Goal: Task Accomplishment & Management: Manage account settings

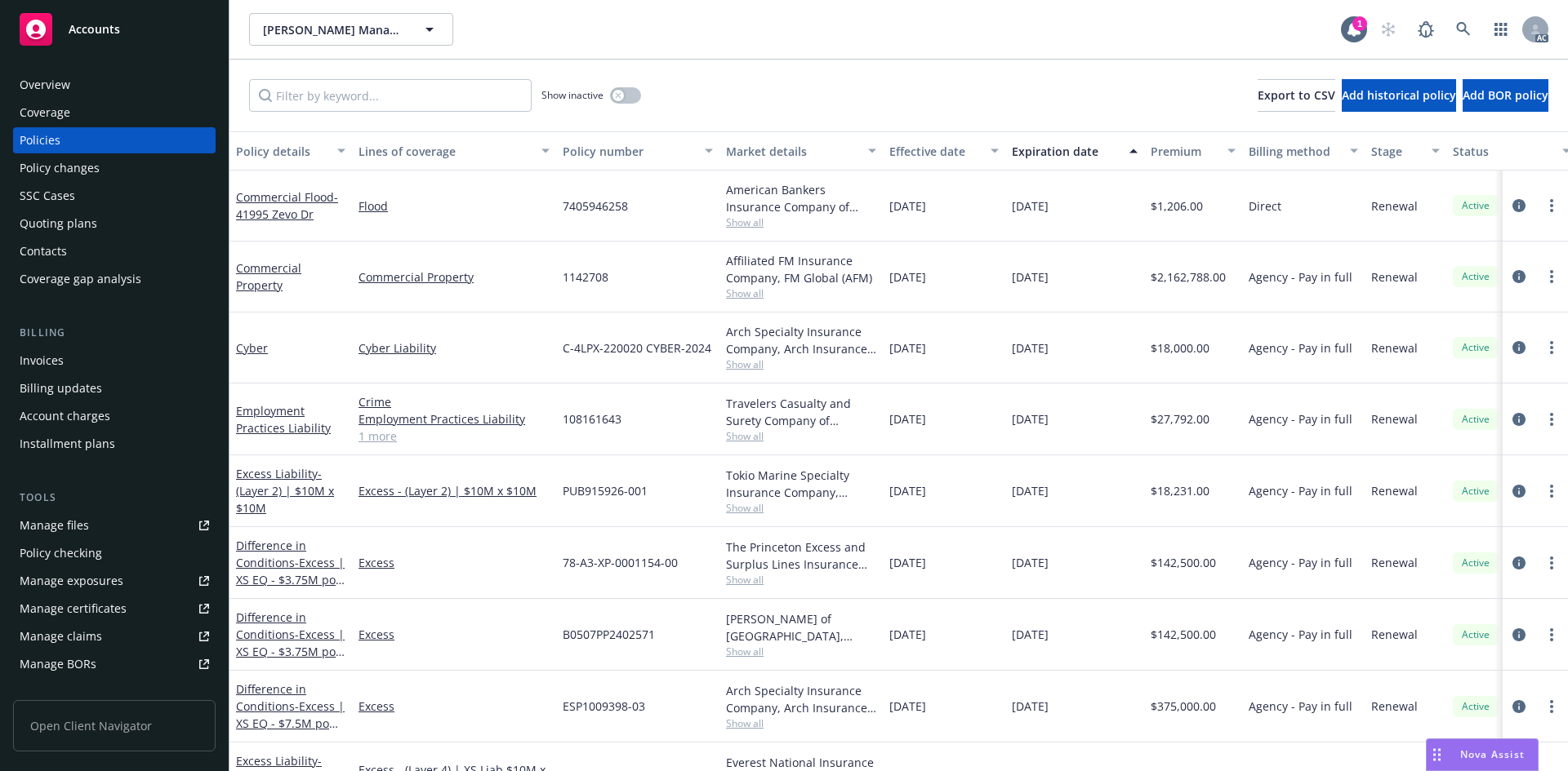
click at [874, 45] on div "[PERSON_NAME] Management Company [PERSON_NAME] Management Company" at bounding box center [795, 30] width 1092 height 32
click at [1503, 30] on icon "button" at bounding box center [1501, 29] width 13 height 13
click at [1438, 71] on link "Billing Manage invoices" at bounding box center [1384, 72] width 248 height 39
